Goal: Navigation & Orientation: Find specific page/section

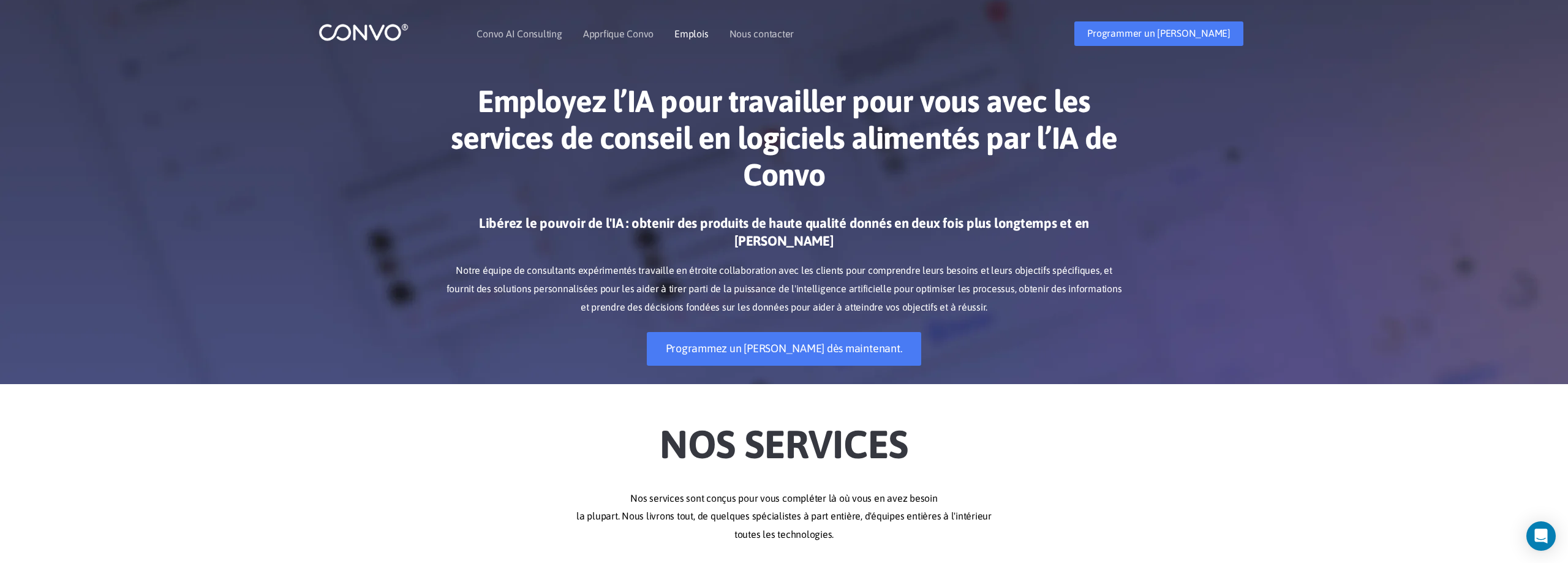
click at [689, 34] on link "Emplois" at bounding box center [691, 33] width 34 height 10
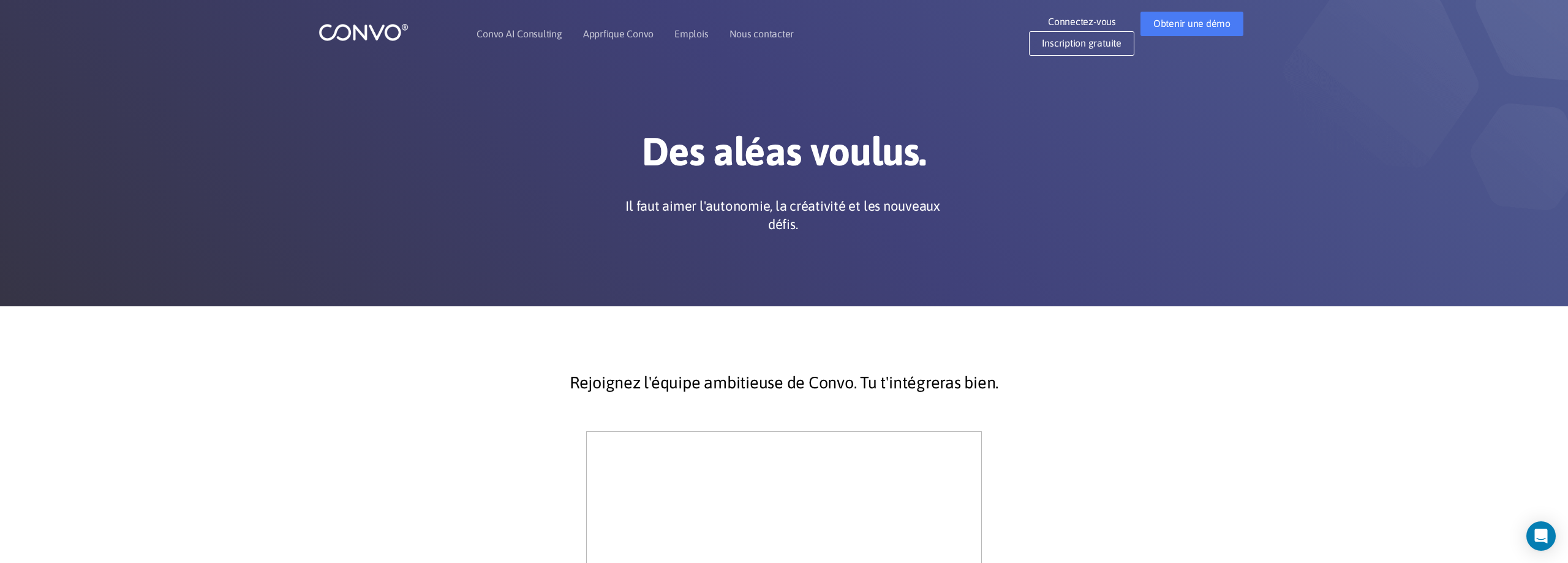
click at [340, 29] on img at bounding box center [363, 32] width 90 height 19
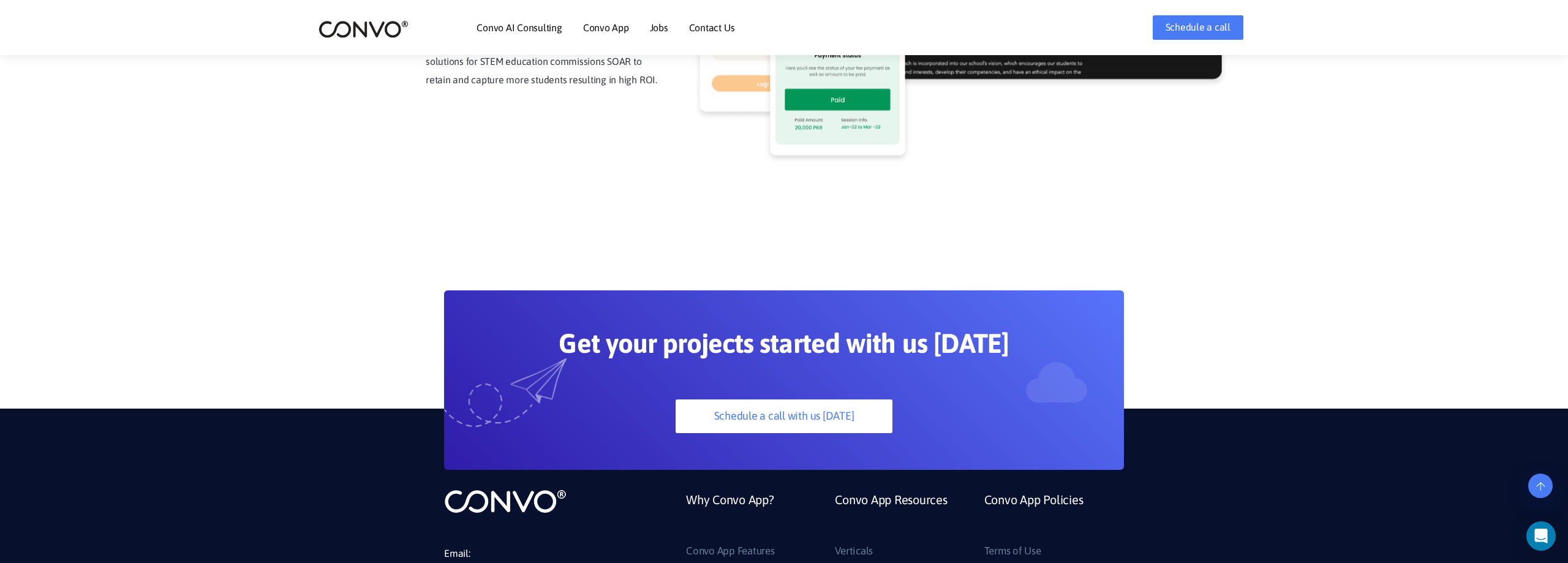
scroll to position [3438, 0]
